Goal: Task Accomplishment & Management: Manage account settings

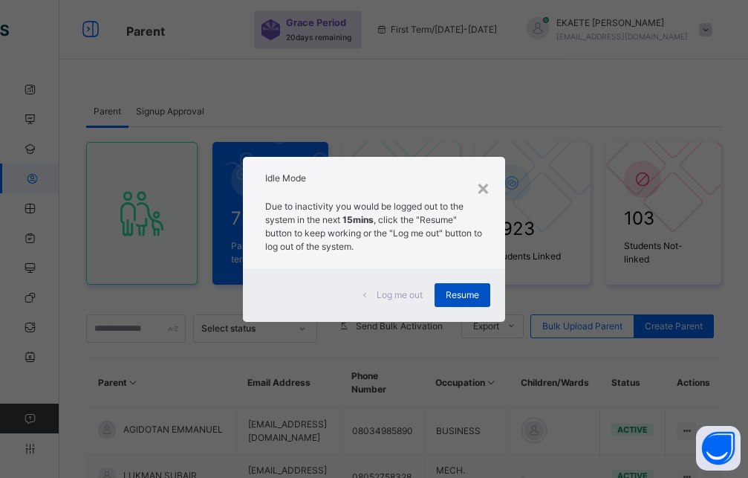
click at [443, 299] on div "Resume" at bounding box center [462, 295] width 56 height 24
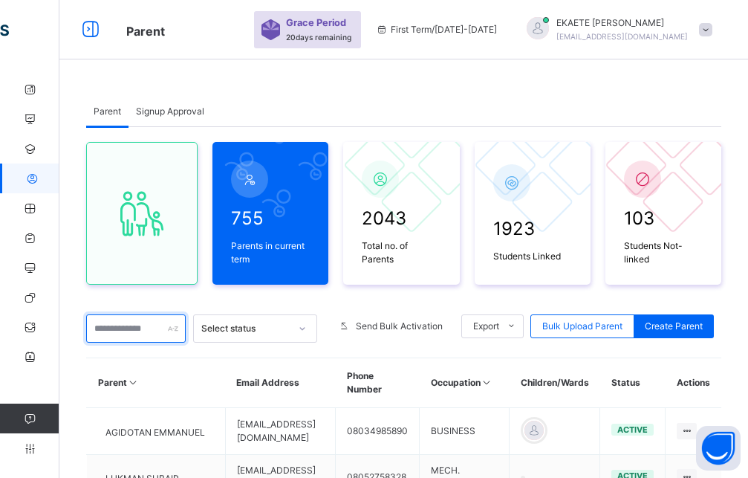
click at [100, 334] on input "text" at bounding box center [136, 328] width 100 height 28
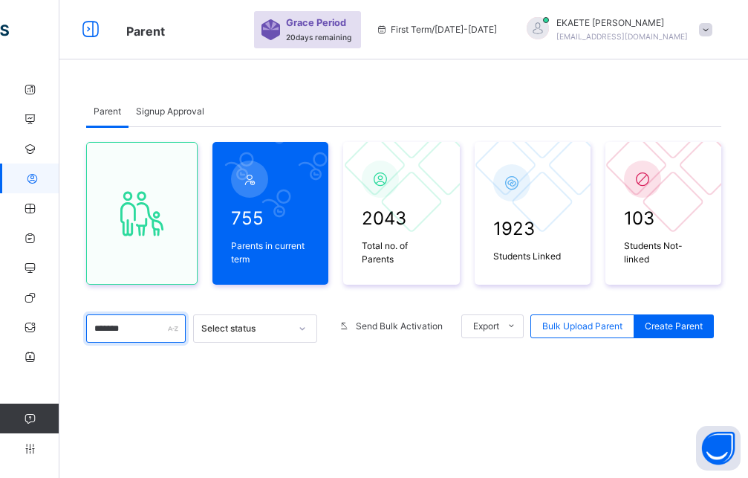
type input "********"
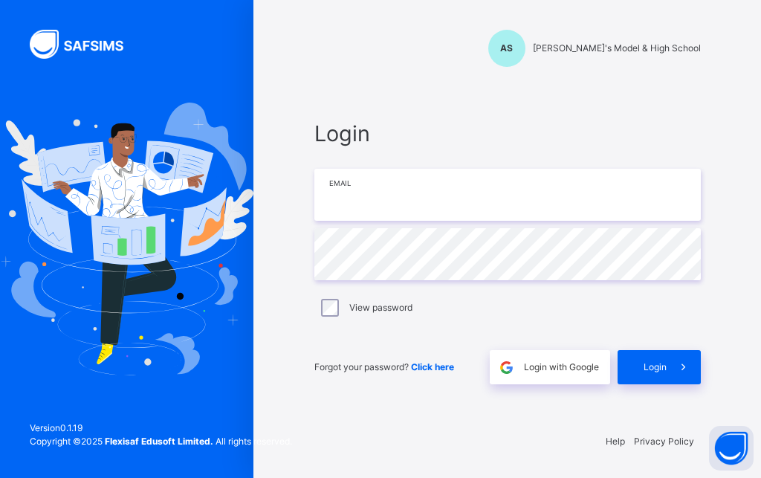
click at [403, 194] on input "email" at bounding box center [507, 195] width 386 height 52
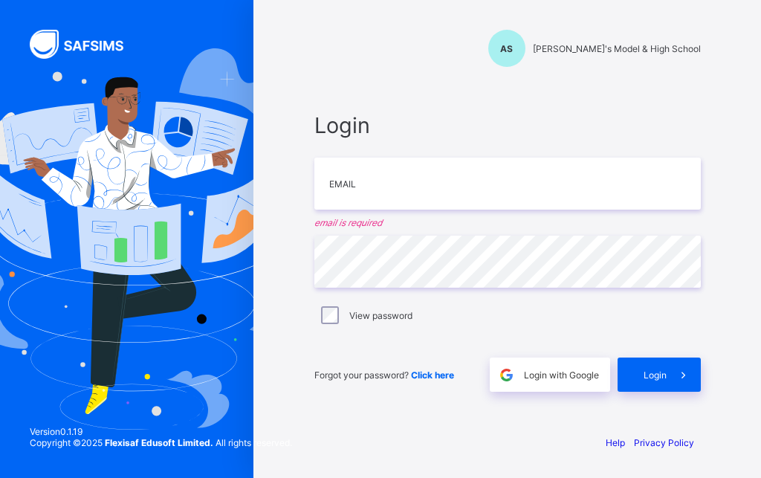
type input "*"
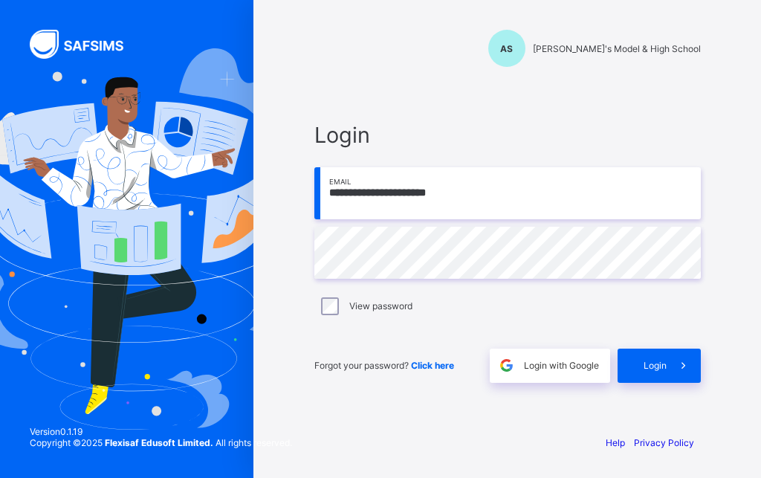
type input "**********"
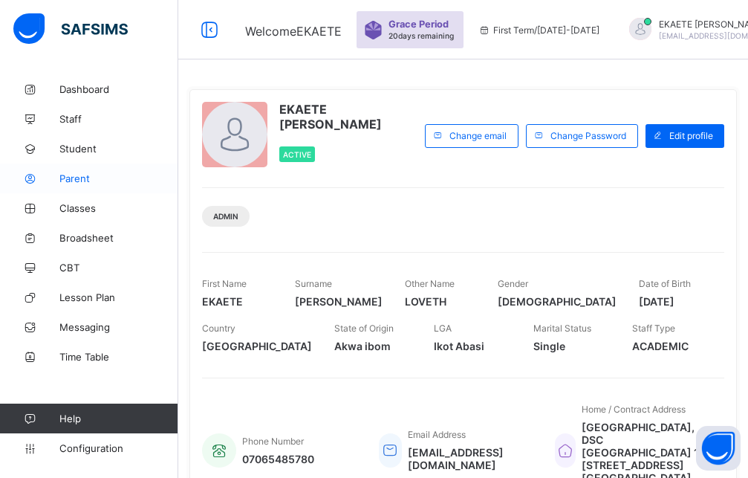
click at [74, 179] on span "Parent" at bounding box center [118, 178] width 119 height 12
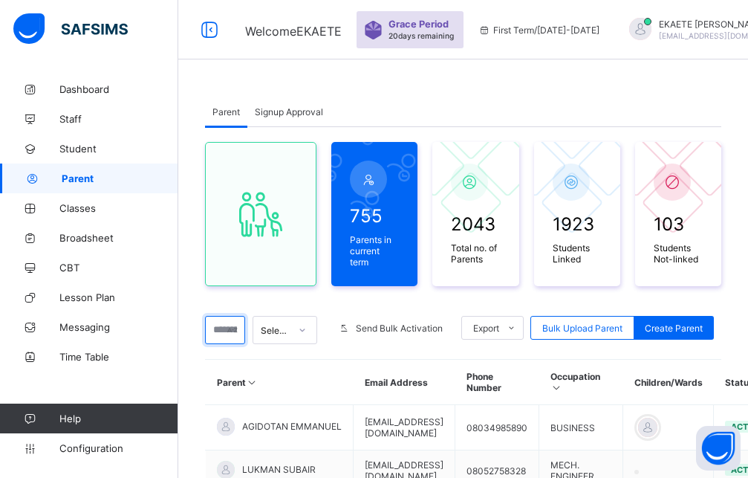
click at [231, 319] on input "text" at bounding box center [225, 330] width 40 height 28
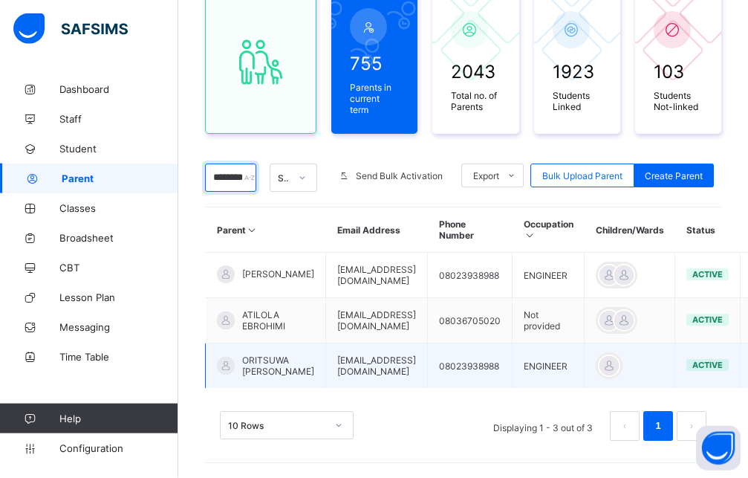
scroll to position [163, 0]
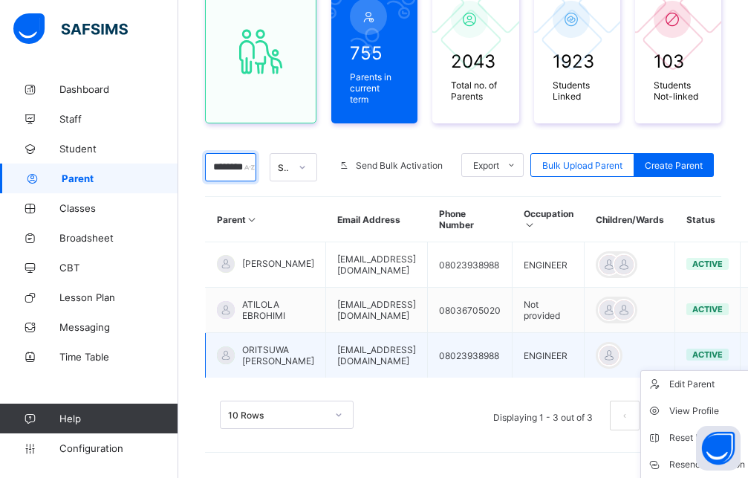
type input "********"
click at [755, 350] on icon at bounding box center [761, 355] width 13 height 11
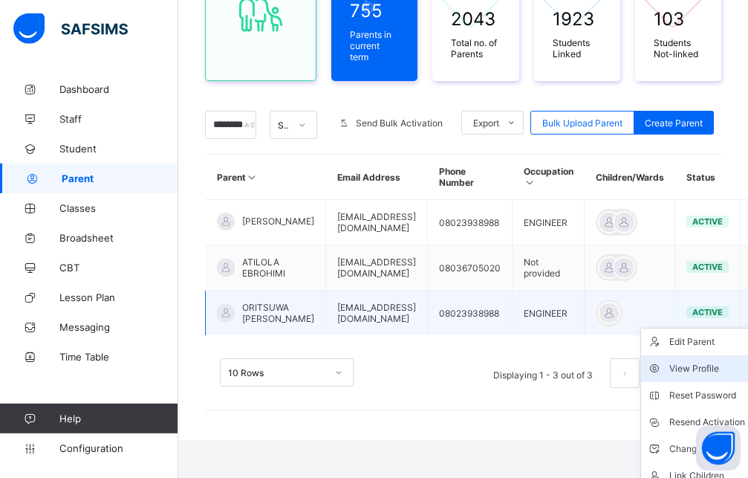
scroll to position [235, 0]
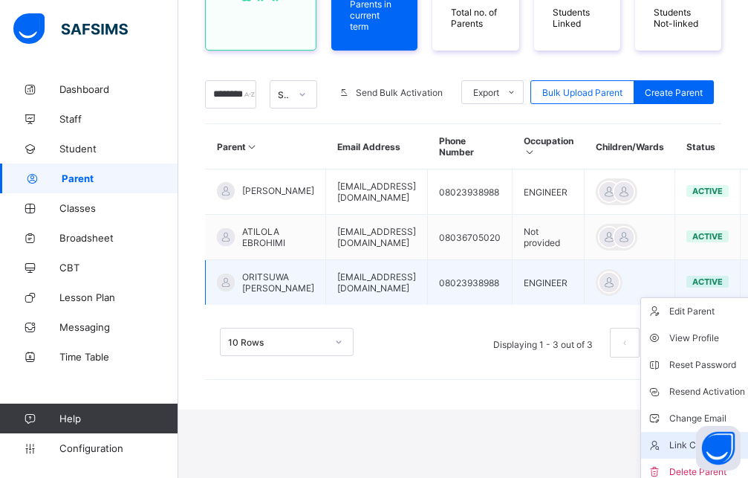
click at [669, 437] on div "Link Children" at bounding box center [717, 444] width 96 height 15
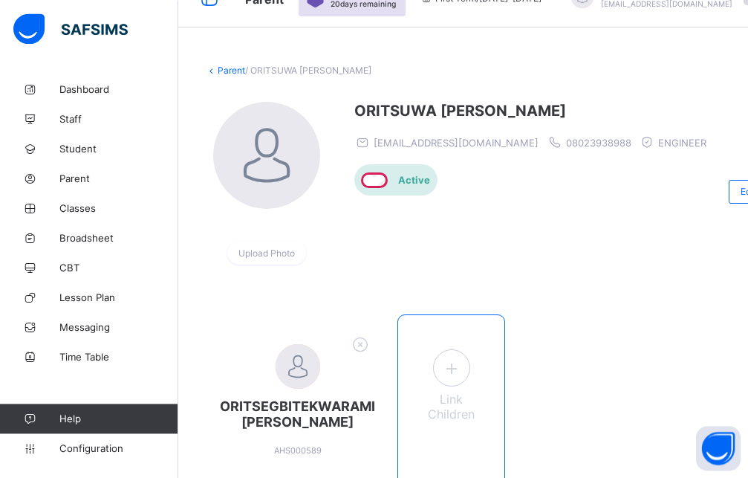
scroll to position [76, 0]
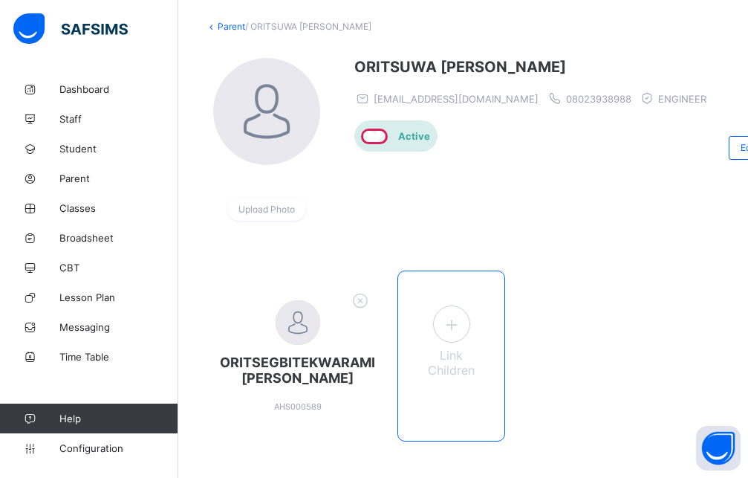
click at [442, 328] on icon at bounding box center [450, 324] width 27 height 23
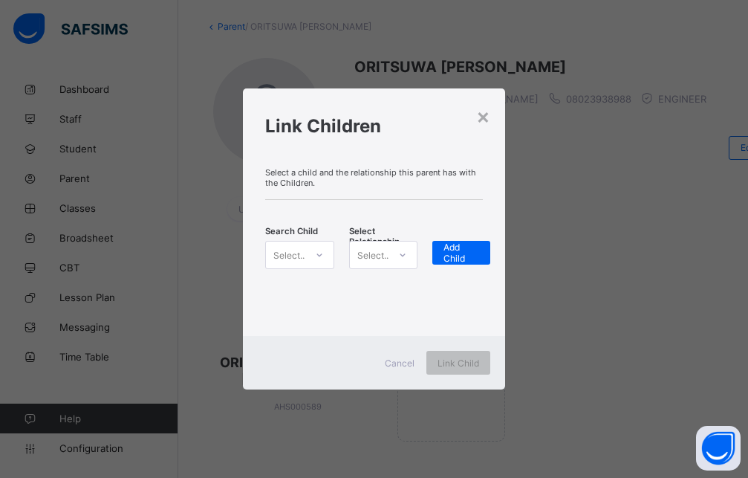
click at [287, 261] on div "Select..." at bounding box center [289, 255] width 33 height 28
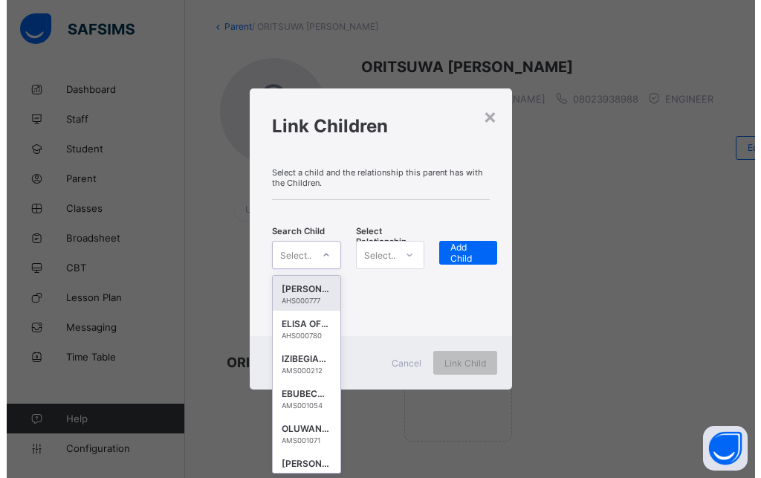
scroll to position [0, 0]
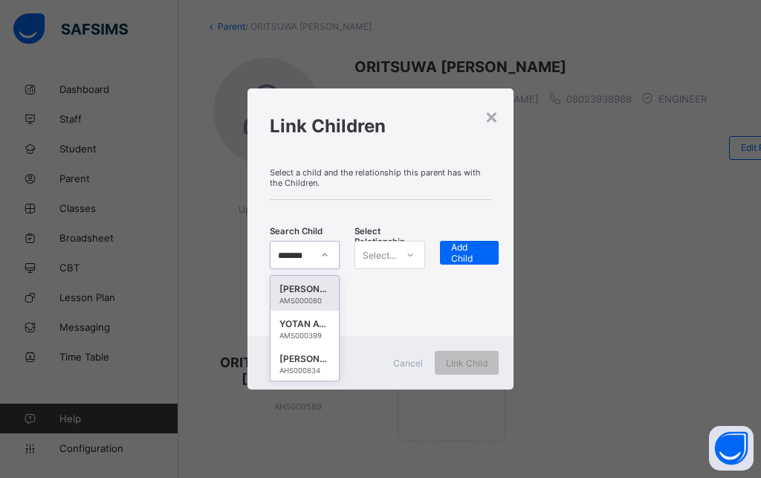
type input "********"
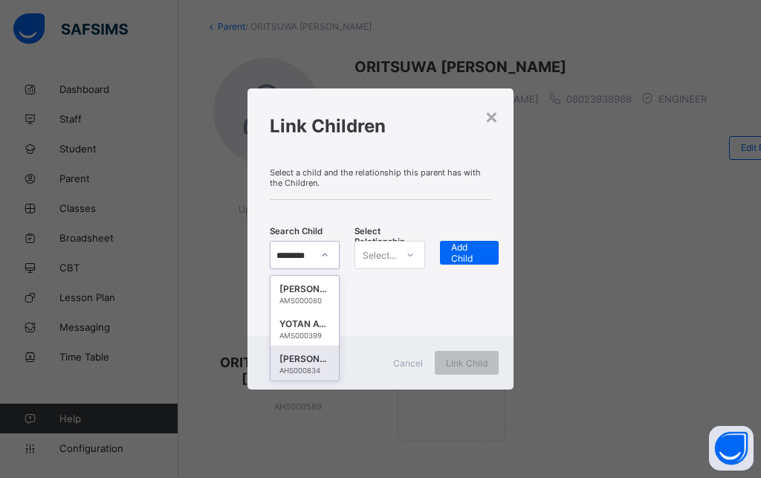
click at [313, 366] on div "[PERSON_NAME]" at bounding box center [304, 358] width 51 height 15
click at [395, 255] on div "Select..." at bounding box center [378, 255] width 33 height 28
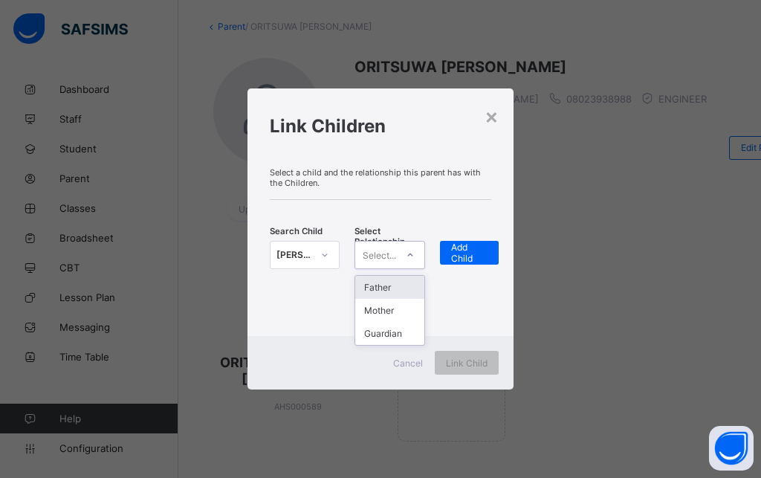
click at [385, 288] on div "Father" at bounding box center [389, 287] width 68 height 23
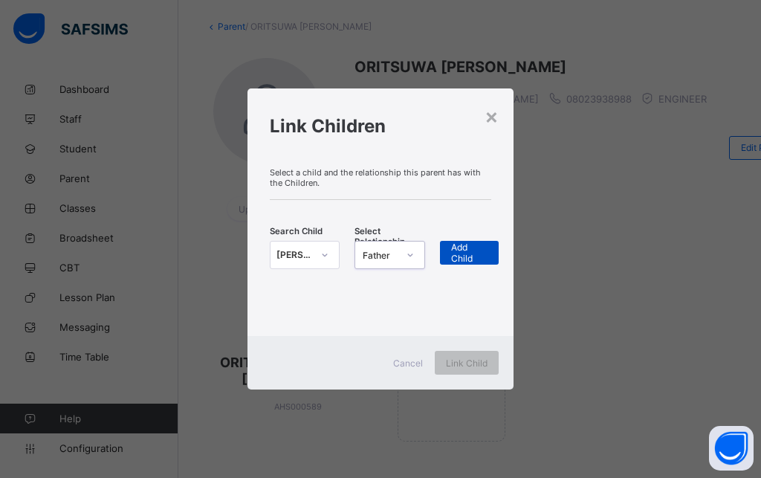
click at [474, 254] on span "Add Child" at bounding box center [469, 252] width 37 height 22
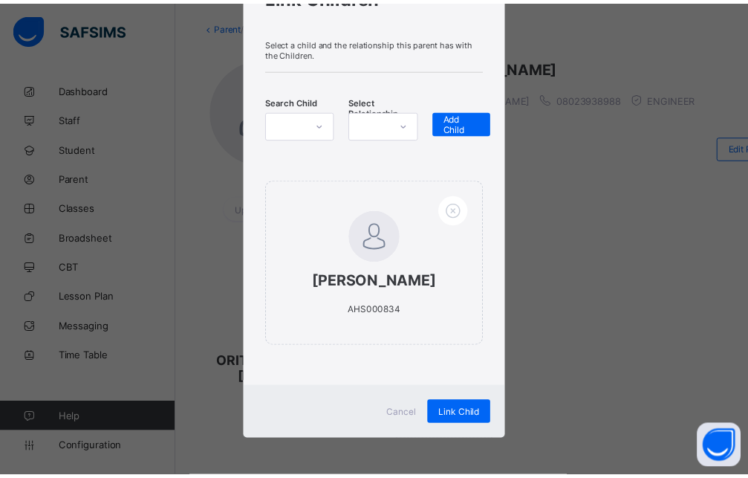
scroll to position [97, 0]
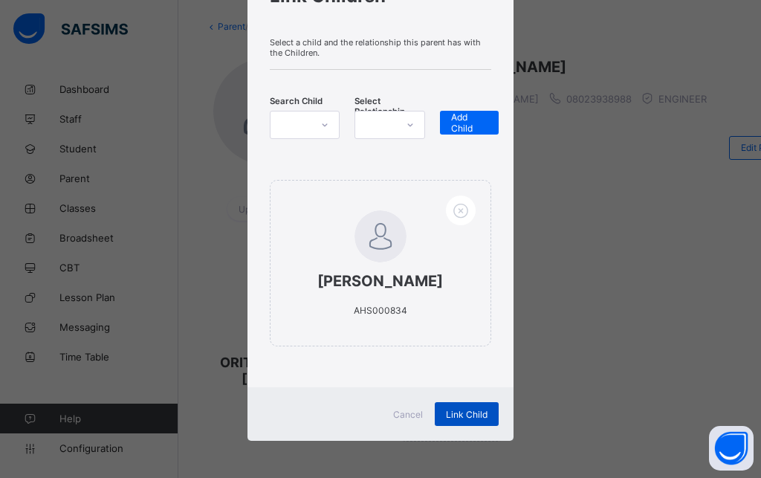
click at [453, 420] on div "Link Child" at bounding box center [466, 414] width 64 height 24
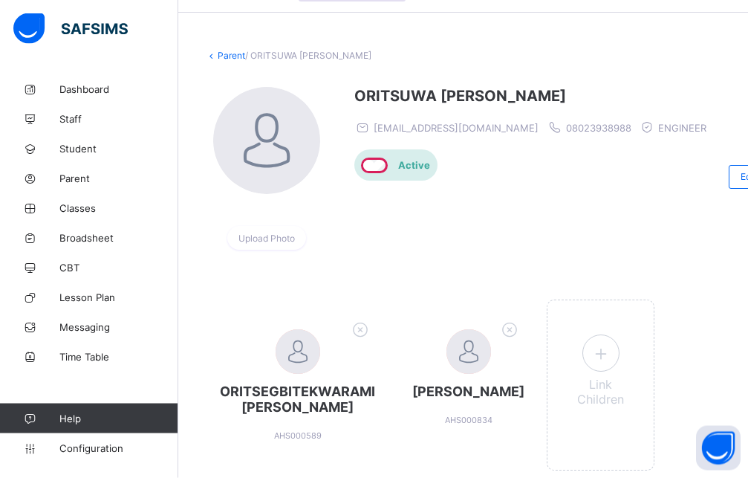
scroll to position [23, 0]
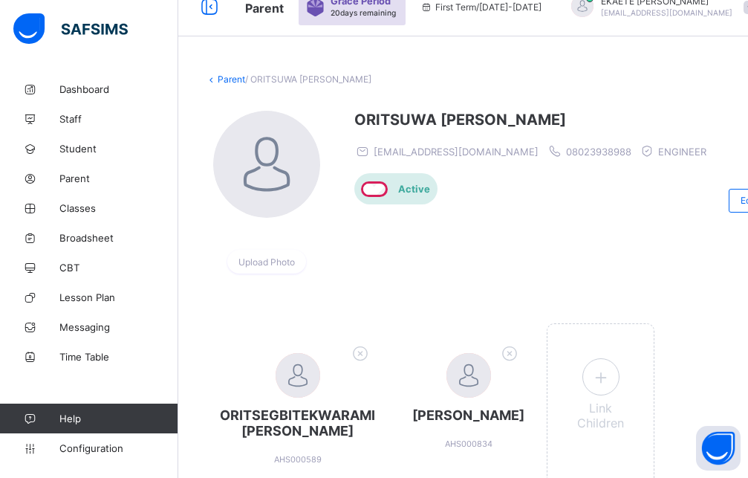
click at [228, 79] on link "Parent" at bounding box center [231, 79] width 27 height 11
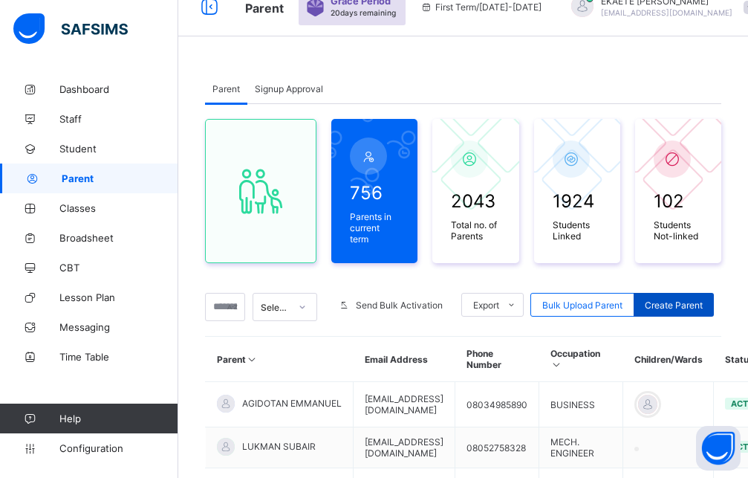
click at [671, 299] on span "Create Parent" at bounding box center [674, 304] width 58 height 11
select select "**"
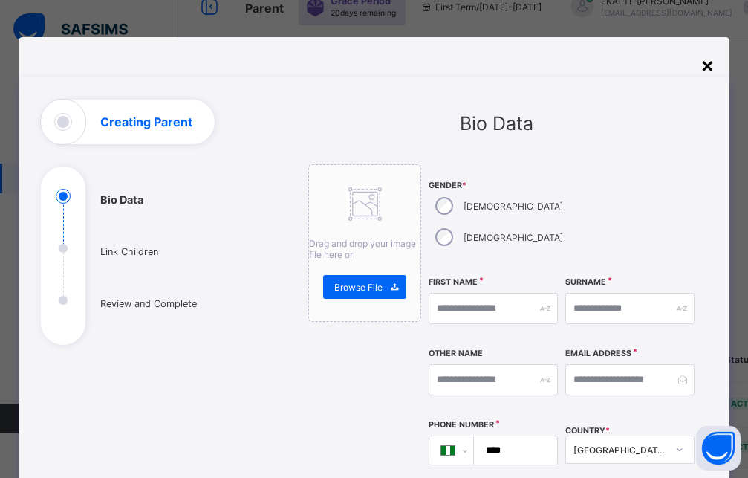
click at [707, 64] on div "×" at bounding box center [707, 64] width 14 height 25
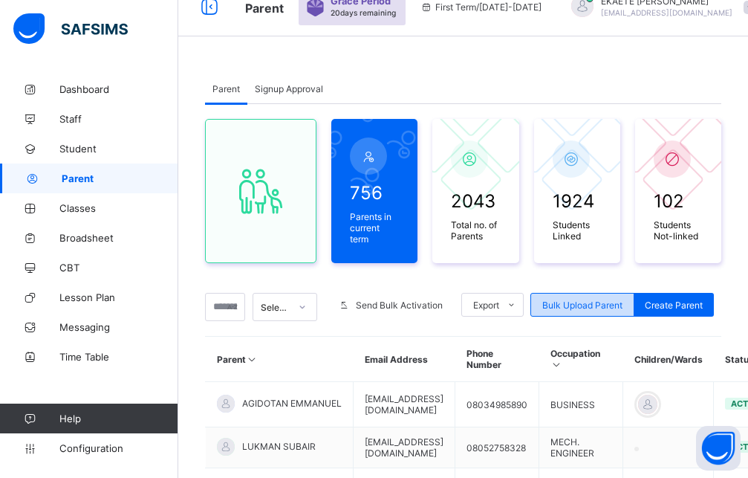
click at [578, 293] on div "Bulk Upload Parent" at bounding box center [582, 305] width 104 height 24
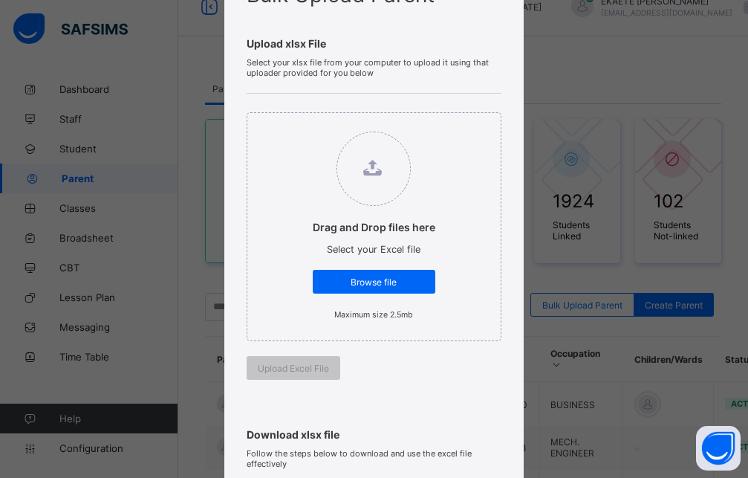
scroll to position [134, 0]
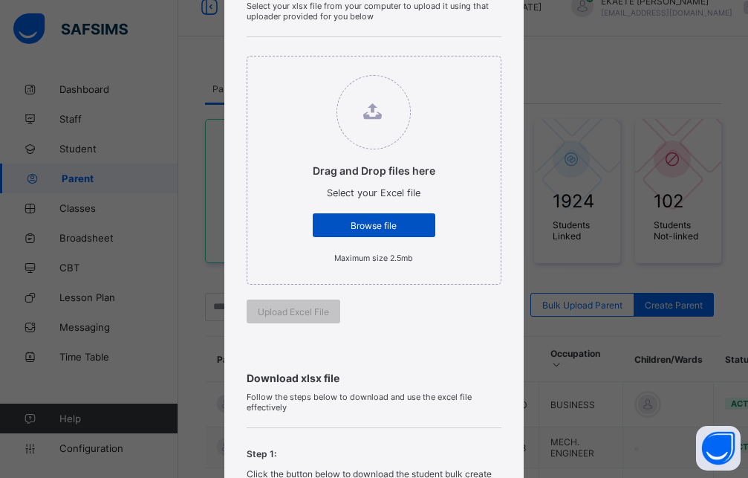
click at [361, 232] on div "Browse file" at bounding box center [374, 225] width 123 height 24
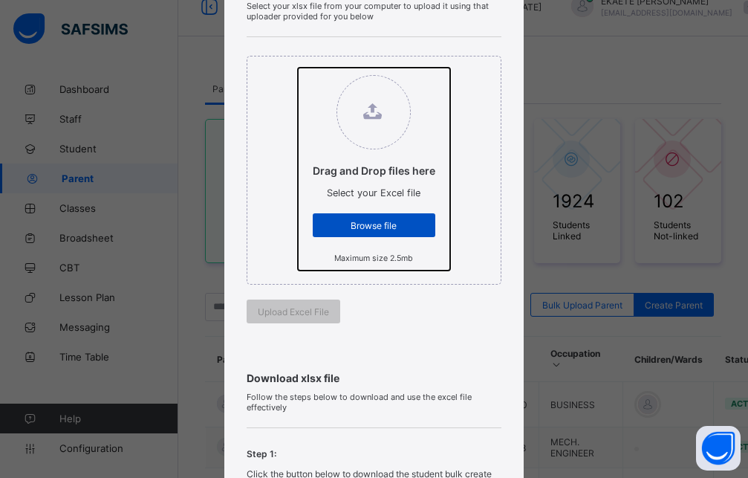
click at [298, 68] on input "Drag and Drop files here Select your Excel file Browse file Maximum size 2.5mb" at bounding box center [298, 68] width 0 height 0
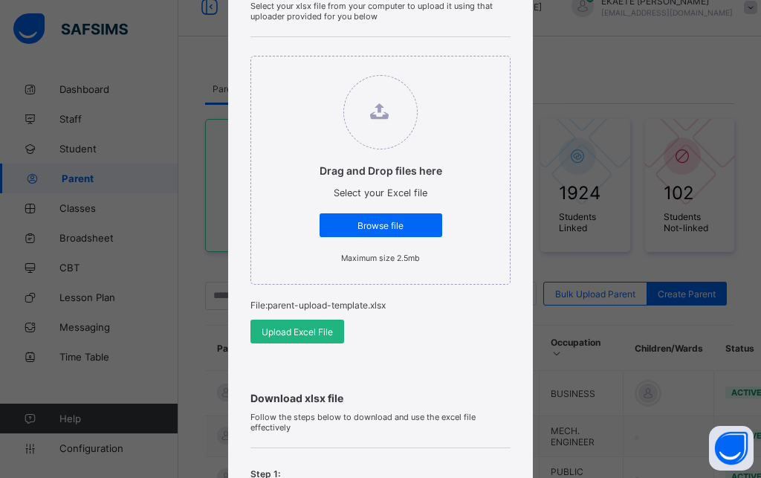
click at [322, 333] on span "Upload Excel File" at bounding box center [296, 331] width 71 height 11
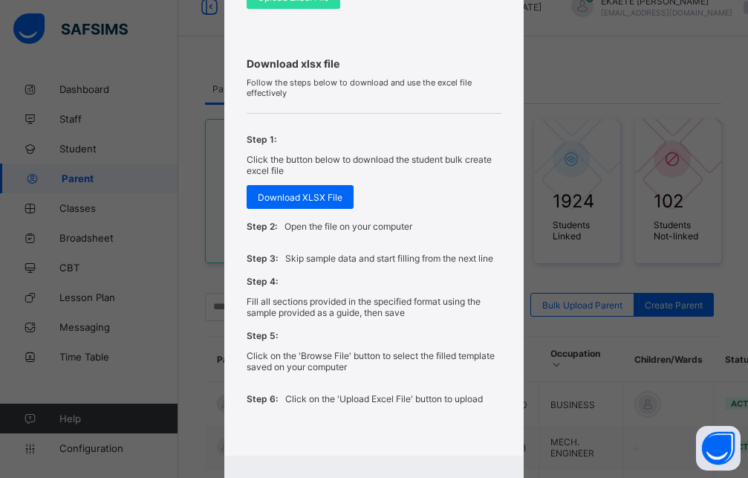
scroll to position [536, 0]
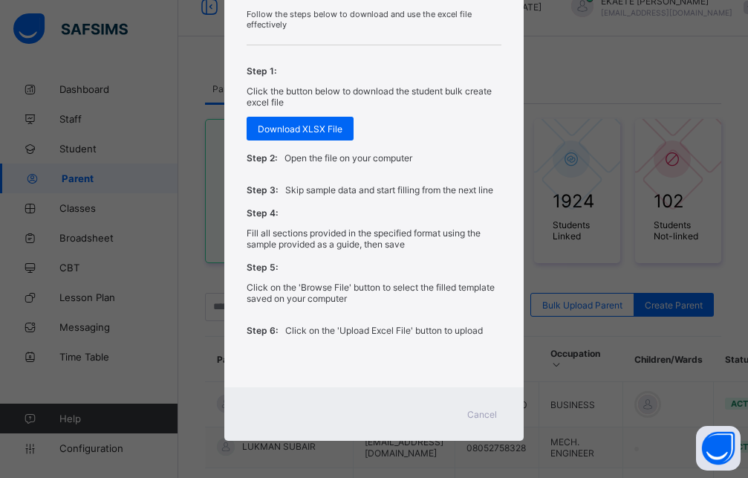
click at [474, 413] on span "Cancel" at bounding box center [482, 413] width 30 height 11
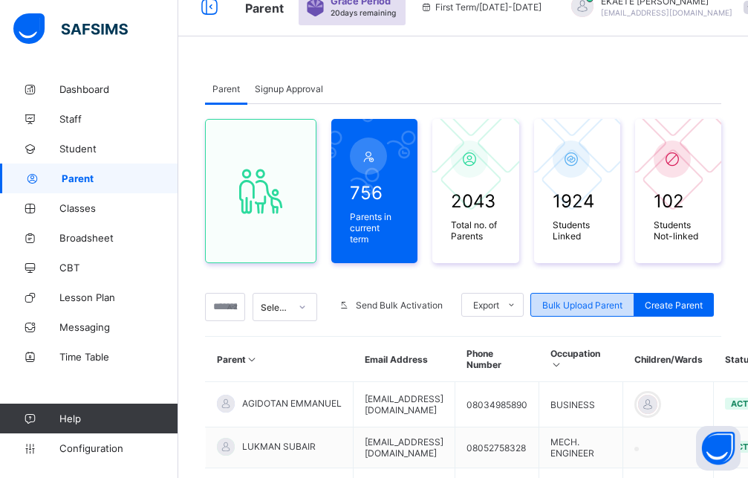
click at [590, 299] on span "Bulk Upload Parent" at bounding box center [582, 304] width 80 height 11
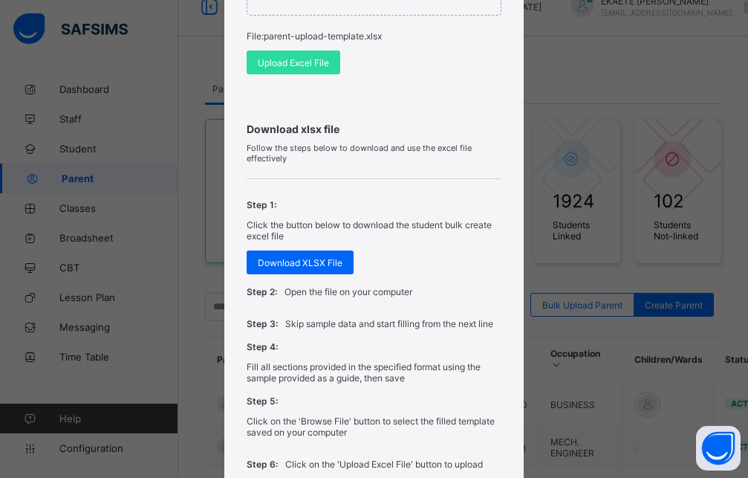
scroll to position [202, 0]
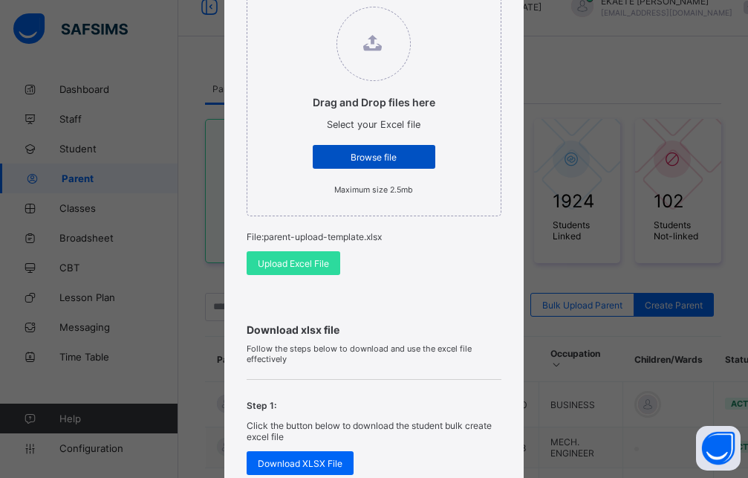
click at [377, 161] on span "Browse file" at bounding box center [374, 157] width 100 height 11
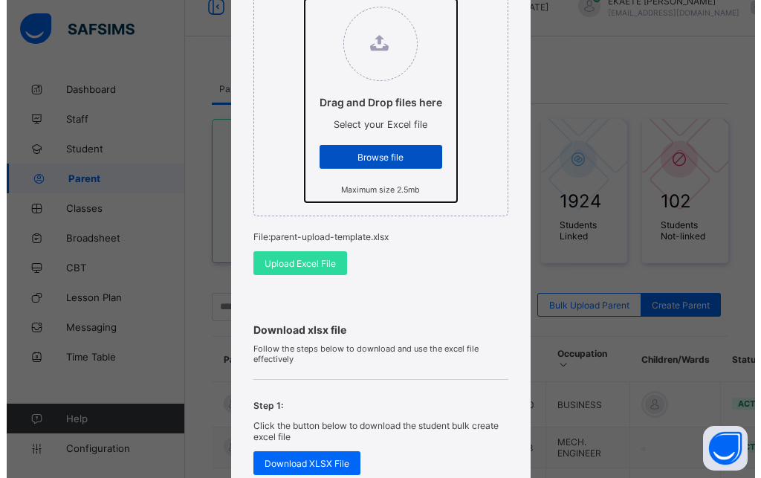
scroll to position [0, 0]
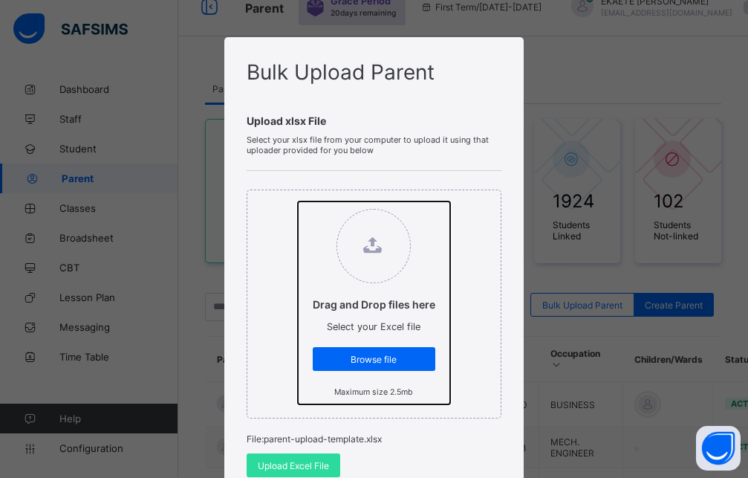
type input "**********"
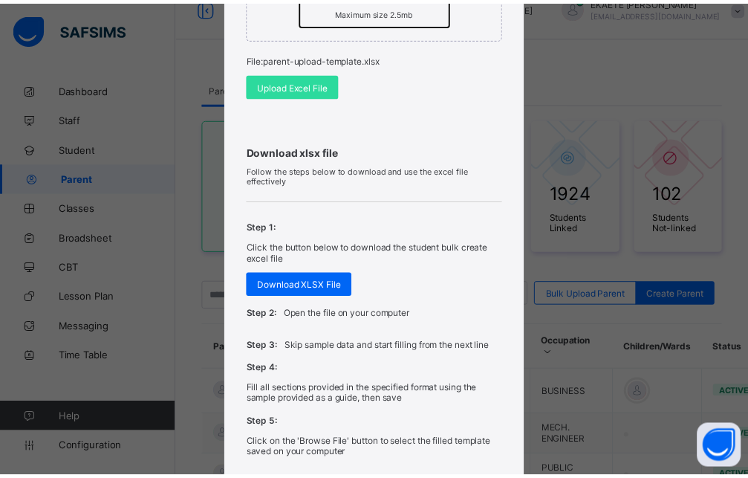
scroll to position [269, 0]
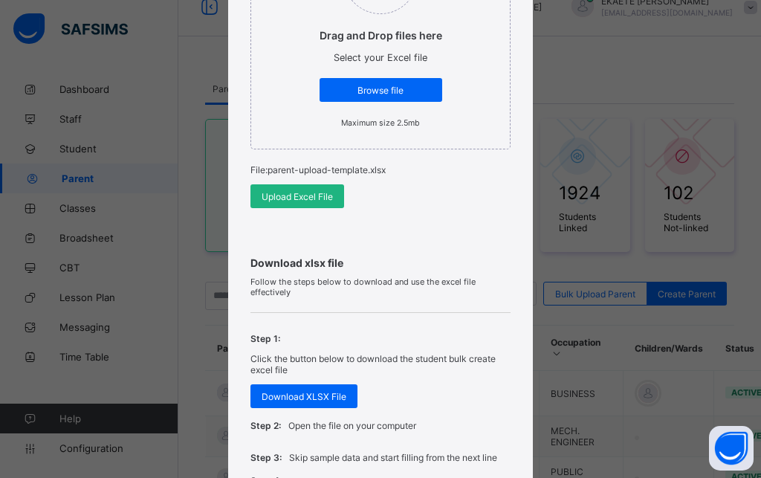
click at [278, 202] on div "Upload Excel File" at bounding box center [297, 196] width 94 height 24
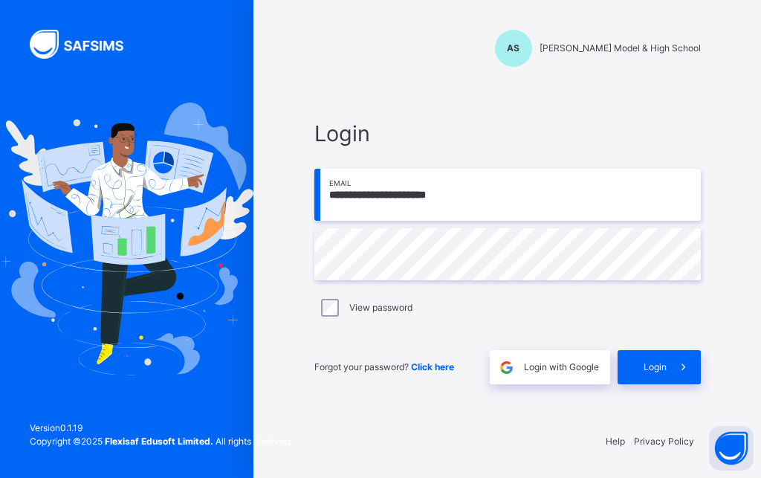
type input "**********"
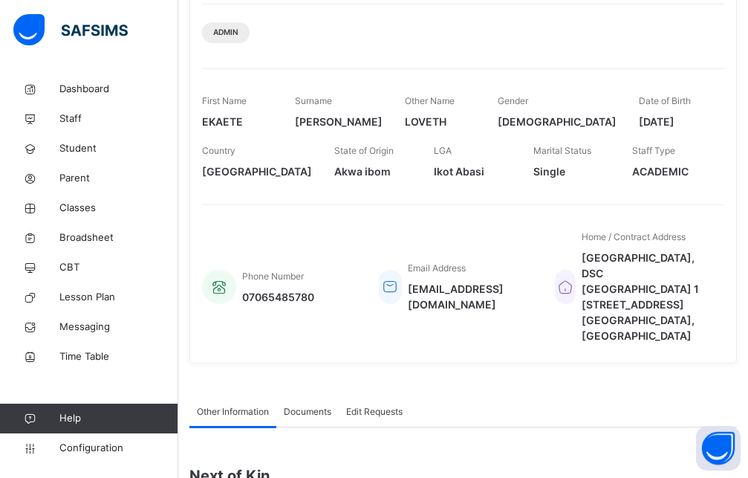
scroll to position [152, 0]
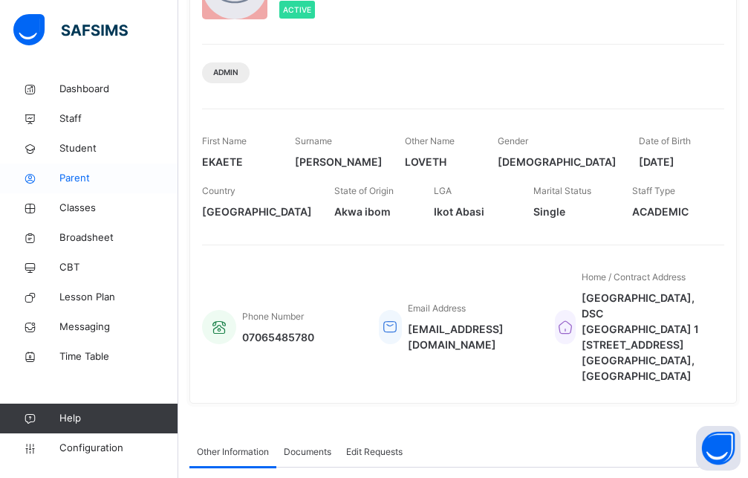
click at [91, 182] on span "Parent" at bounding box center [118, 178] width 119 height 15
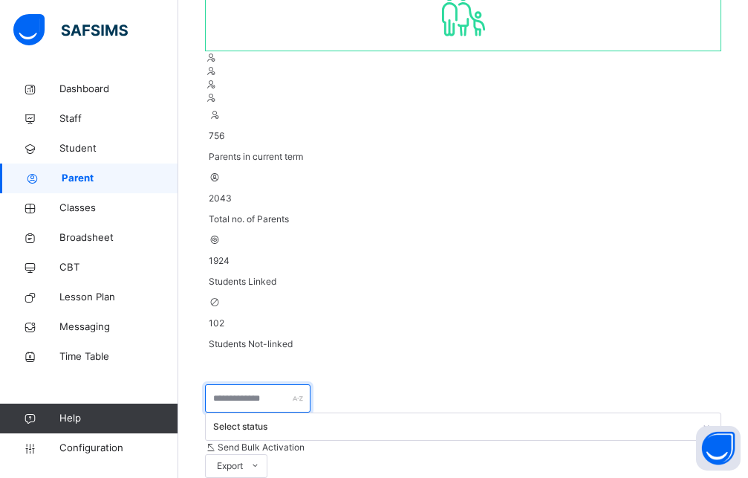
click at [227, 384] on input "text" at bounding box center [257, 398] width 105 height 28
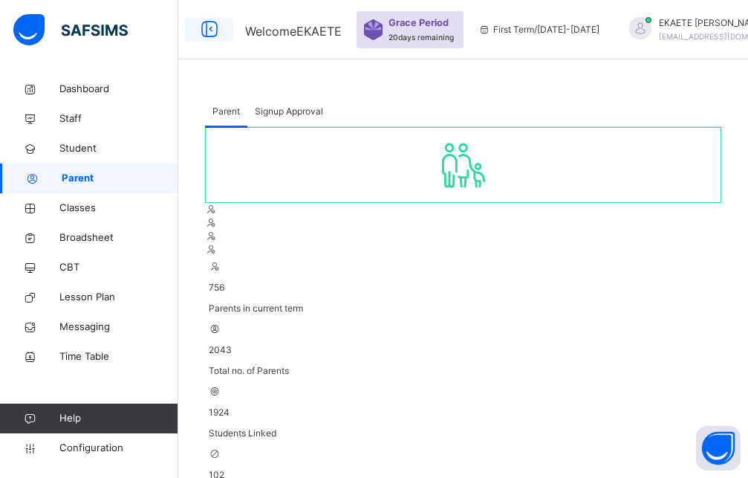
type input "*****"
drag, startPoint x: 212, startPoint y: 25, endPoint x: 212, endPoint y: 36, distance: 10.4
click at [211, 25] on icon at bounding box center [209, 29] width 25 height 27
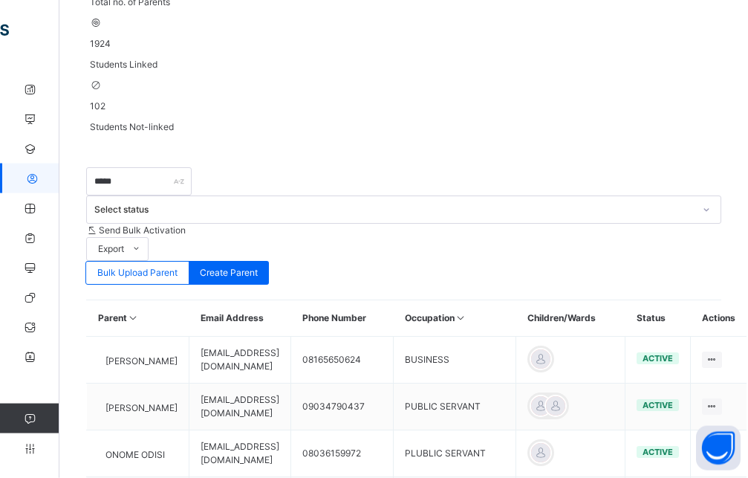
scroll to position [379, 0]
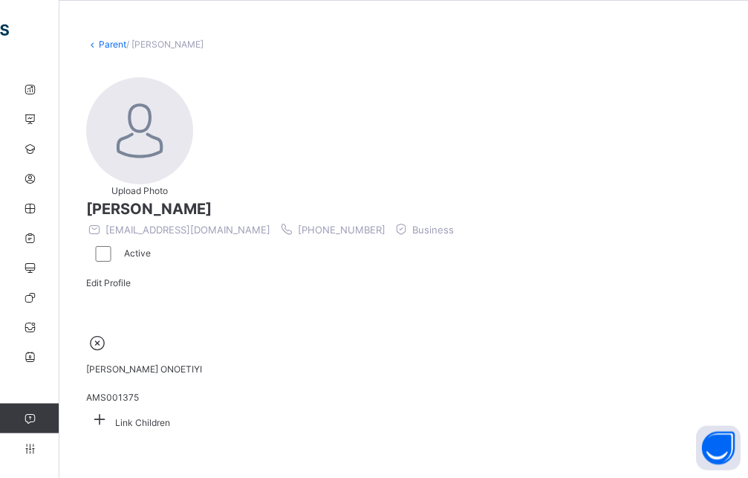
scroll to position [76, 0]
click at [113, 407] on icon at bounding box center [99, 418] width 27 height 23
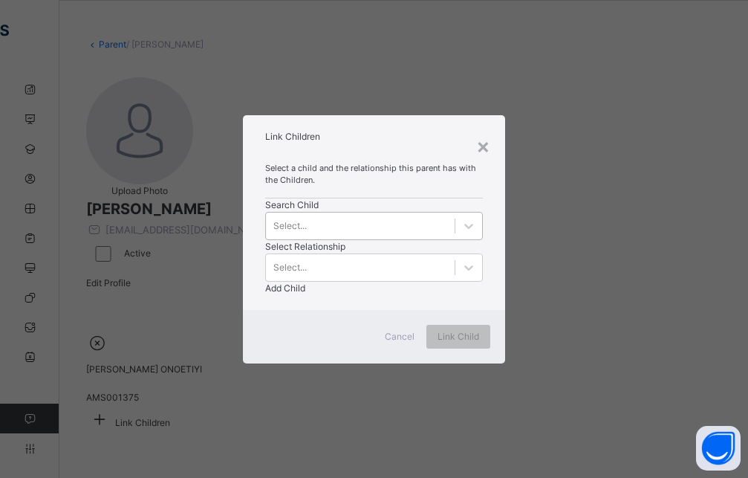
click at [455, 235] on div at bounding box center [468, 225] width 27 height 27
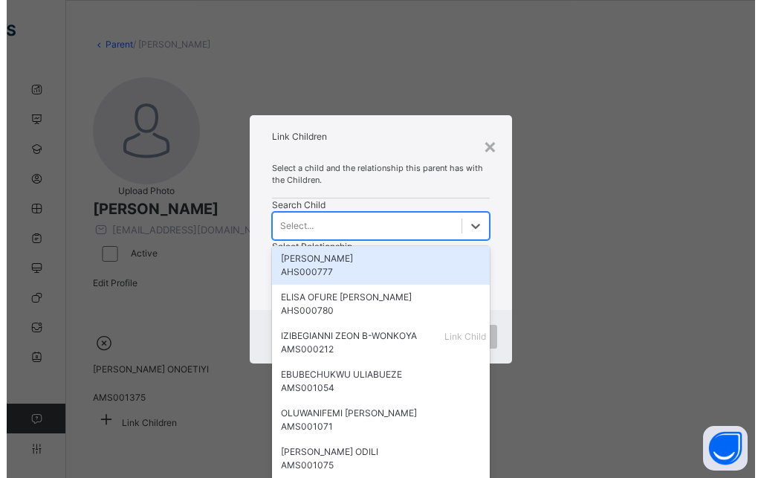
scroll to position [0, 0]
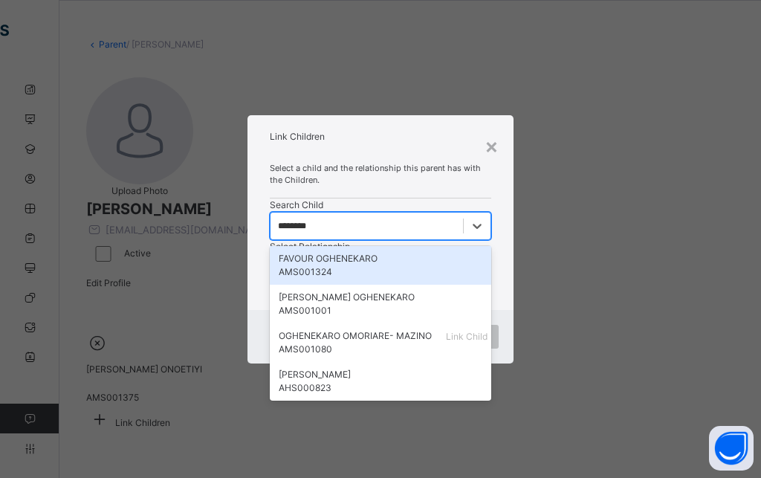
type input "*********"
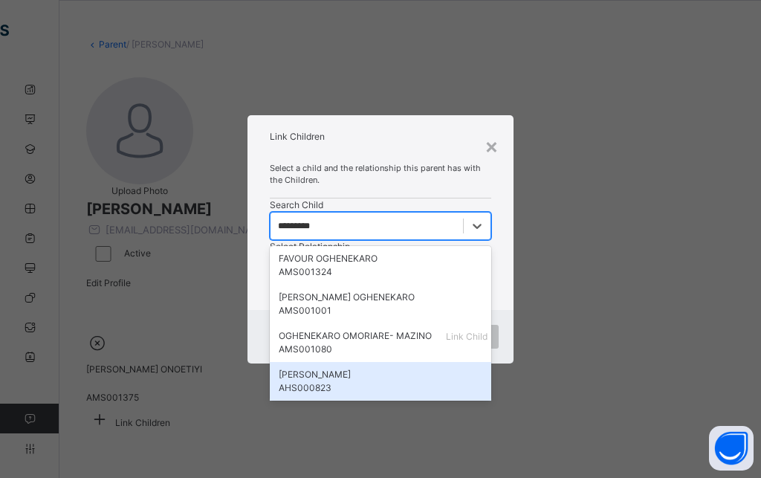
click at [313, 394] on div "OGHENEKARO ONOETIYI AHS000823" at bounding box center [381, 381] width 204 height 27
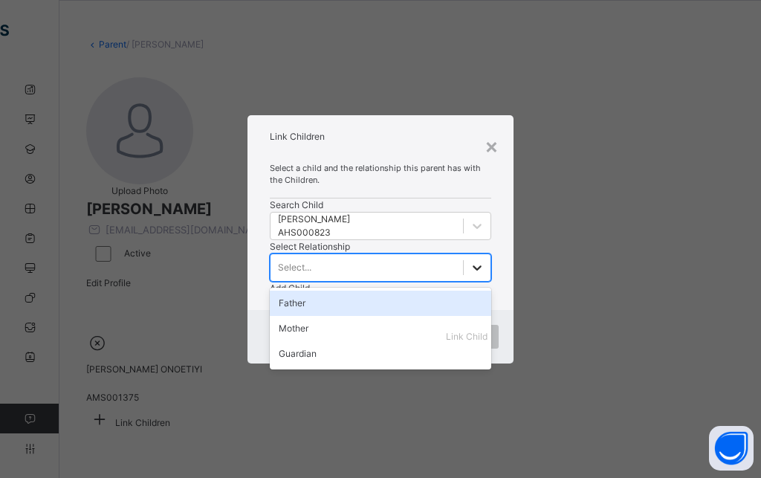
click at [469, 260] on icon at bounding box center [476, 267] width 15 height 15
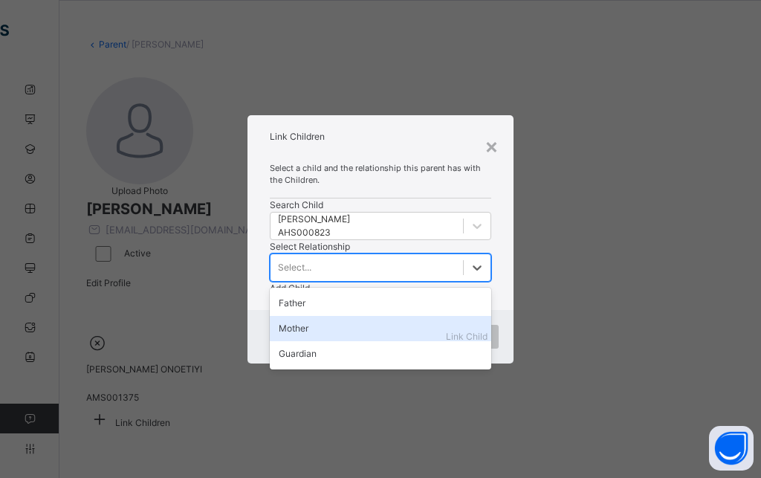
click at [388, 316] on div "Mother" at bounding box center [380, 328] width 221 height 25
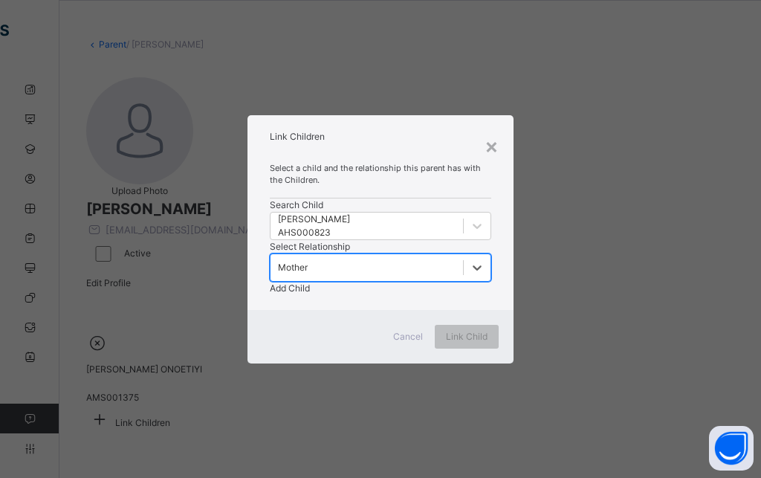
click at [310, 282] on span "Add Child" at bounding box center [290, 287] width 40 height 11
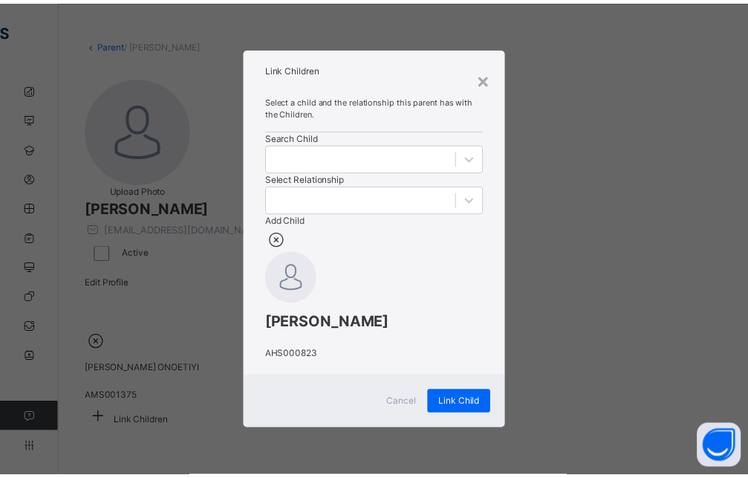
scroll to position [77, 0]
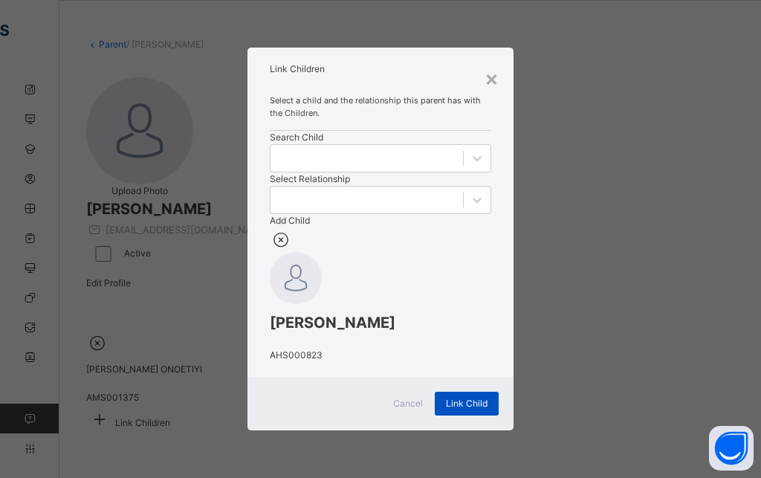
click at [438, 408] on div "Link Child" at bounding box center [466, 403] width 64 height 24
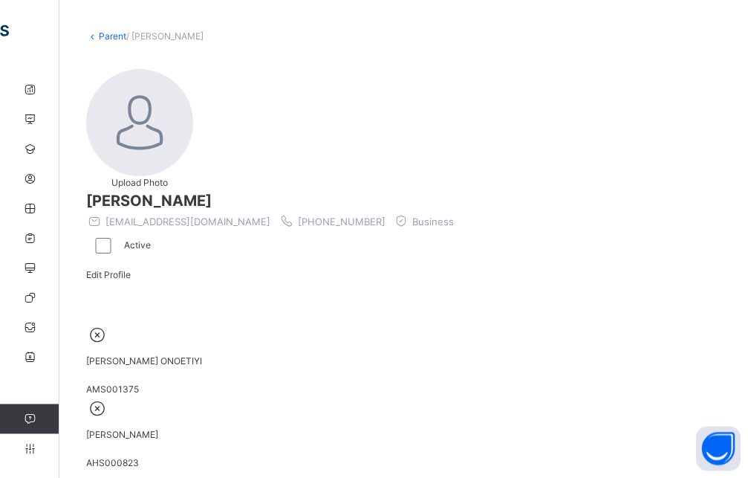
scroll to position [0, 0]
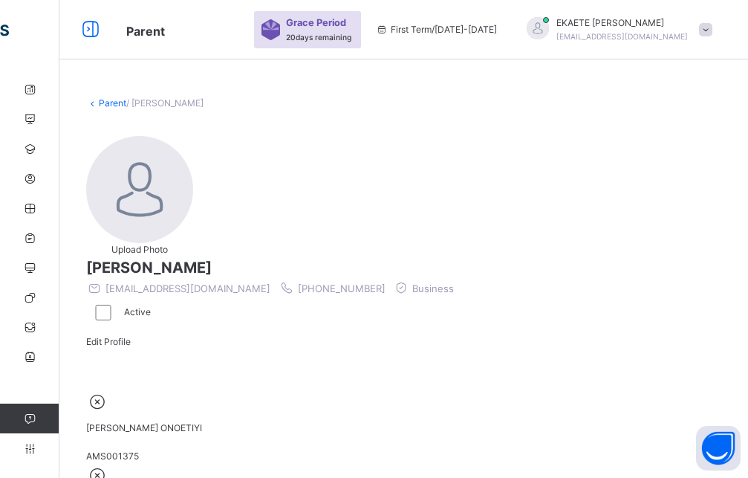
click at [115, 101] on link "Parent" at bounding box center [112, 102] width 27 height 11
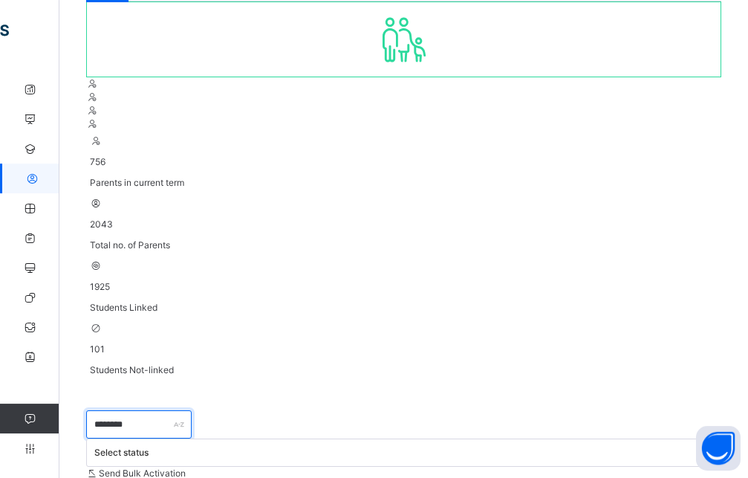
scroll to position [127, 0]
type input "********"
